Goal: Use online tool/utility: Utilize a website feature to perform a specific function

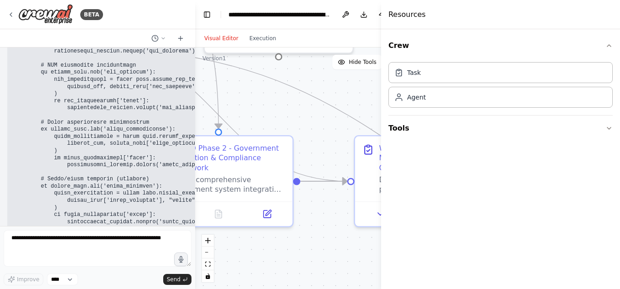
drag, startPoint x: 40, startPoint y: 196, endPoint x: 31, endPoint y: 206, distance: 12.9
drag, startPoint x: 38, startPoint y: 203, endPoint x: 12, endPoint y: 180, distance: 34.5
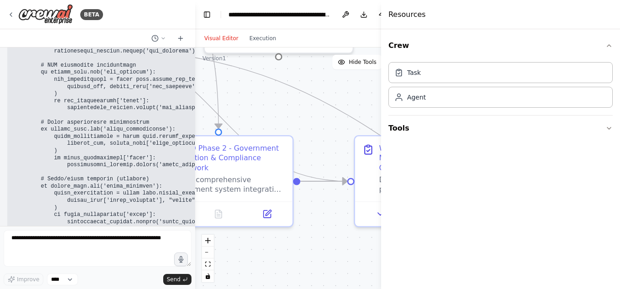
copy p "I apologize, but I'm having trouble communicating with the language model at th…"
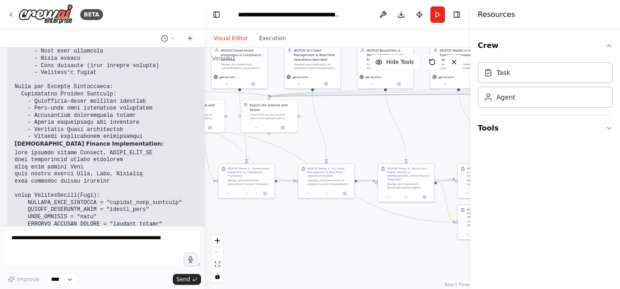
scroll to position [108219, 0]
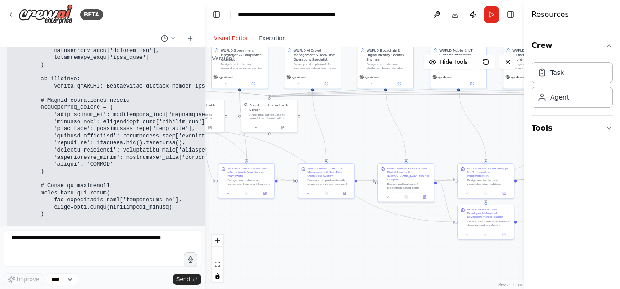
drag, startPoint x: 383, startPoint y: 16, endPoint x: 567, endPoint y: 10, distance: 183.8
click at [567, 10] on div "Resources Crew Task Agent Tools" at bounding box center [572, 144] width 96 height 289
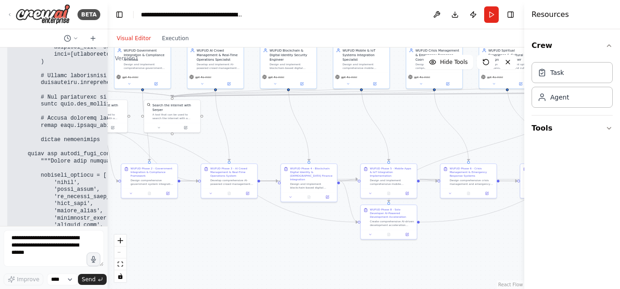
scroll to position [135075, 0]
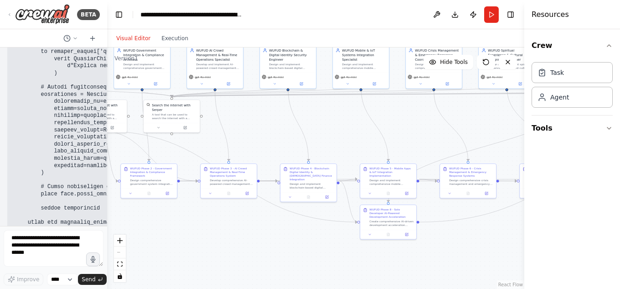
drag, startPoint x: 204, startPoint y: 39, endPoint x: 107, endPoint y: 36, distance: 97.1
click at [107, 36] on div "BETA benimle türkçe konuşur musun ? 11:48 ▶ Thought process [PERSON_NAME], Türk…" at bounding box center [310, 144] width 620 height 289
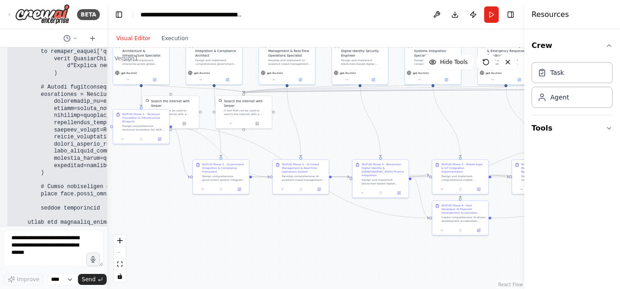
drag, startPoint x: 261, startPoint y: 127, endPoint x: 333, endPoint y: 123, distance: 72.1
click at [333, 123] on div ".deletable-edge-delete-btn { width: 20px; height: 20px; border: 0px solid #ffff…" at bounding box center [315, 167] width 417 height 241
click at [459, 62] on span "Hide Tools" at bounding box center [454, 61] width 28 height 7
click at [450, 62] on span "Show Tools" at bounding box center [453, 61] width 30 height 7
click at [118, 252] on div "React Flow controls" at bounding box center [120, 257] width 12 height 47
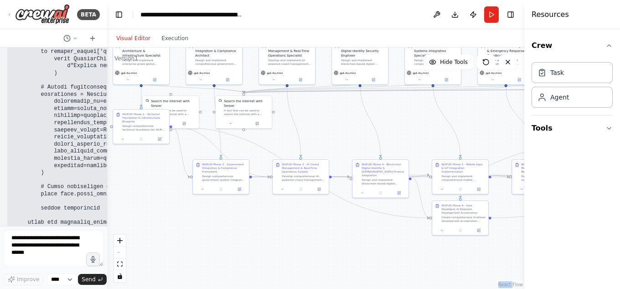
click at [118, 252] on div "React Flow controls" at bounding box center [120, 257] width 12 height 47
click at [120, 262] on icon "fit view" at bounding box center [119, 263] width 5 height 5
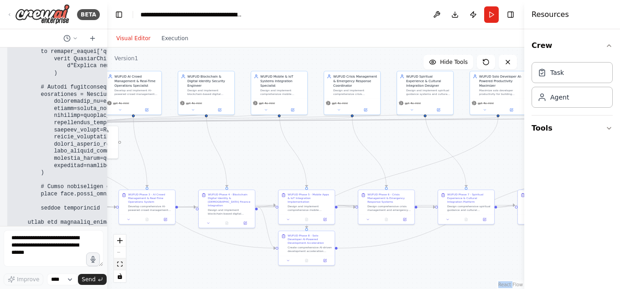
click at [119, 265] on icon "fit view" at bounding box center [119, 263] width 5 height 5
click at [121, 239] on icon "zoom in" at bounding box center [119, 239] width 5 height 5
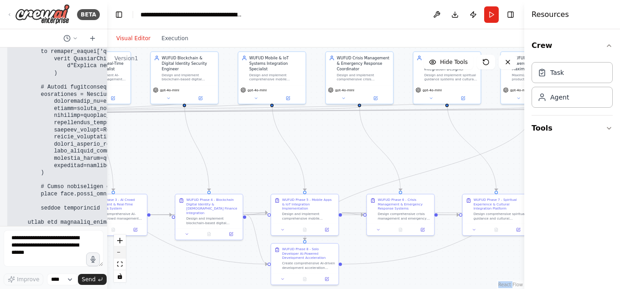
click at [119, 251] on button "zoom out" at bounding box center [120, 252] width 12 height 12
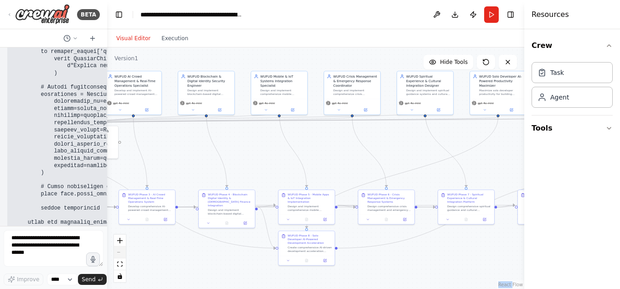
click at [119, 251] on div "React Flow controls" at bounding box center [120, 257] width 12 height 47
click at [120, 264] on icon "fit view" at bounding box center [119, 263] width 5 height 5
click at [567, 79] on div "Task" at bounding box center [571, 72] width 81 height 21
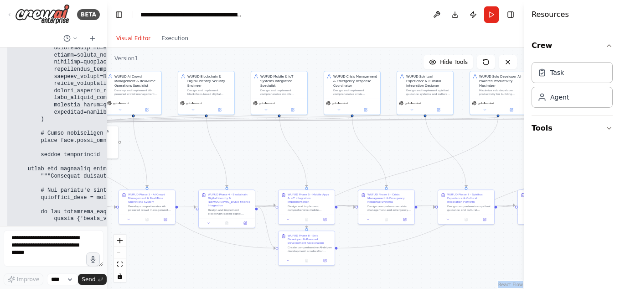
scroll to position [135139, 0]
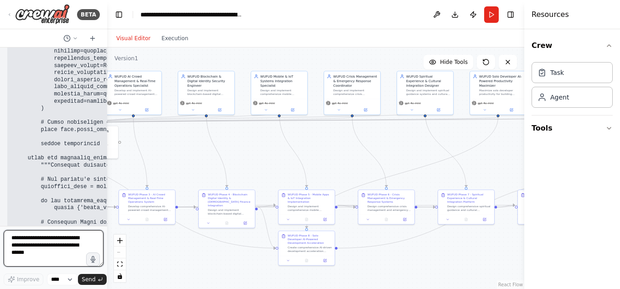
click at [41, 243] on textarea at bounding box center [54, 248] width 100 height 36
type textarea "*"
type textarea "**********"
